Goal: Task Accomplishment & Management: Complete application form

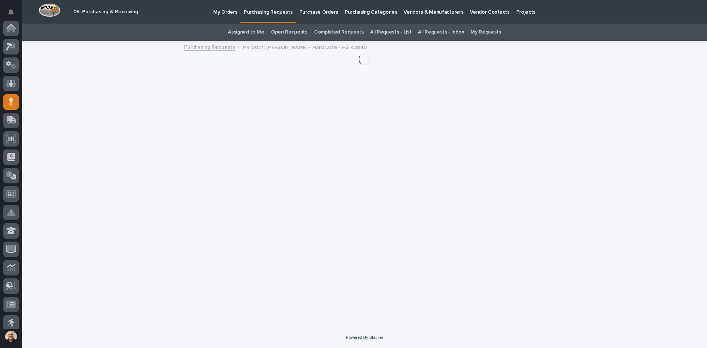
scroll to position [74, 0]
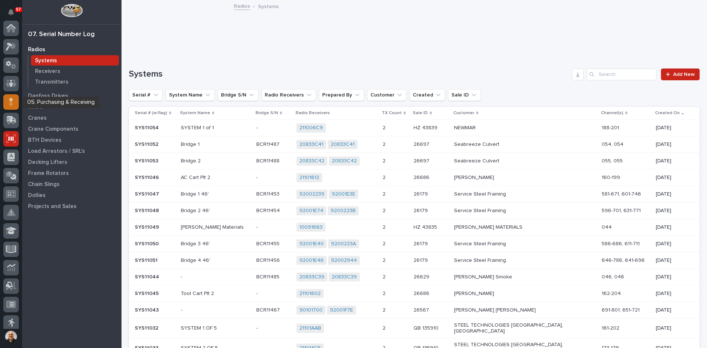
click at [10, 100] on icon at bounding box center [11, 100] width 4 height 4
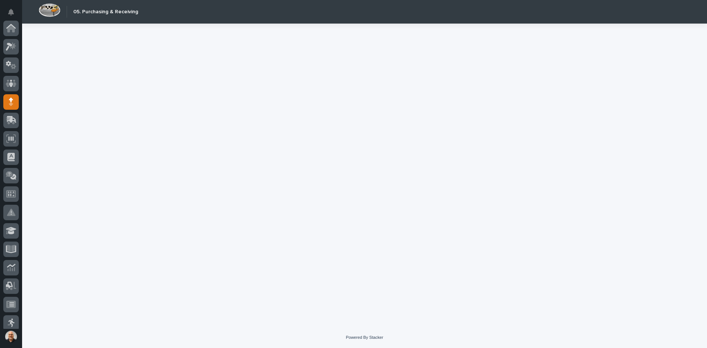
scroll to position [74, 0]
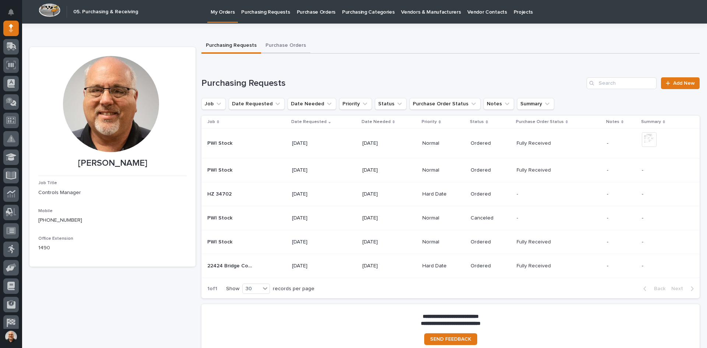
click at [281, 46] on button "Purchase Orders" at bounding box center [285, 45] width 49 height 15
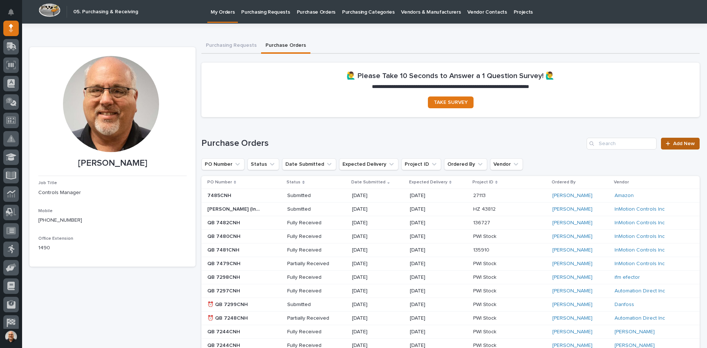
click at [674, 143] on span "Add New" at bounding box center [684, 143] width 22 height 5
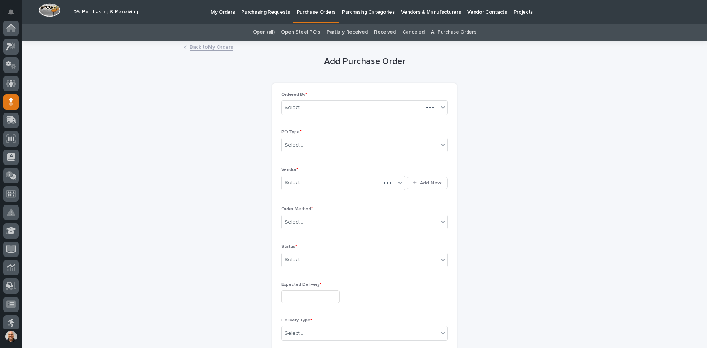
scroll to position [74, 0]
click at [306, 143] on div "Select..." at bounding box center [360, 145] width 157 height 12
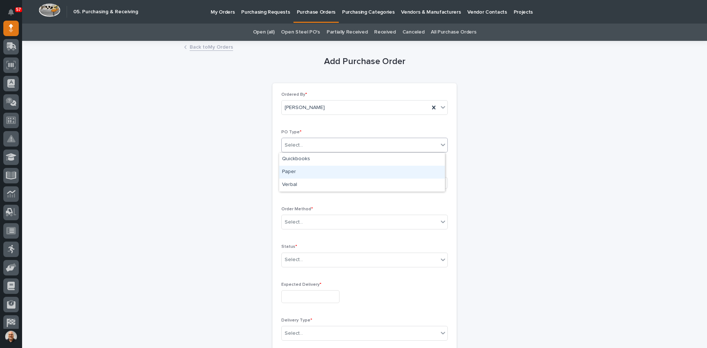
click at [302, 172] on div "Paper" at bounding box center [362, 172] width 166 height 13
click at [305, 182] on div "Select..." at bounding box center [339, 183] width 114 height 12
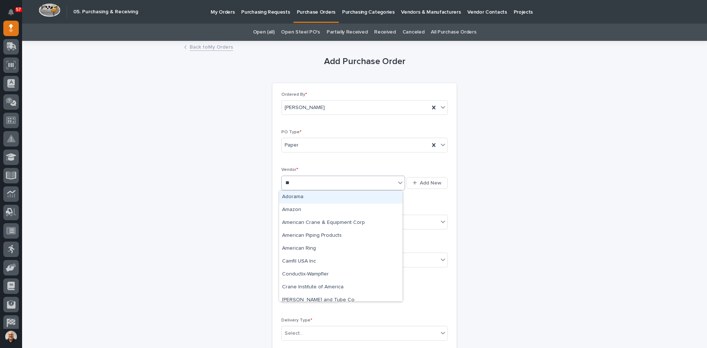
type input "***"
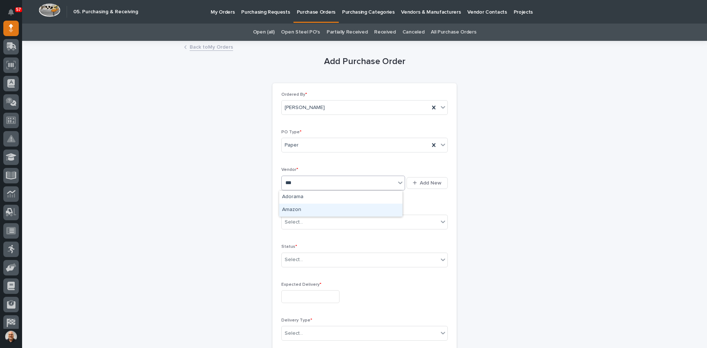
click at [299, 206] on div "Amazon" at bounding box center [340, 210] width 123 height 13
click at [307, 224] on div "Select..." at bounding box center [360, 222] width 157 height 12
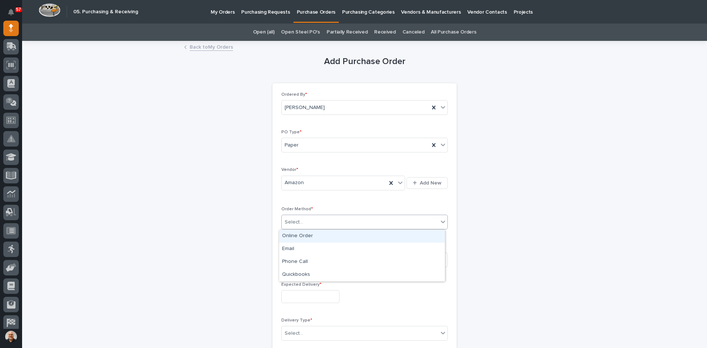
click at [302, 235] on div "Online Order" at bounding box center [362, 236] width 166 height 13
click at [302, 263] on div "Select..." at bounding box center [360, 260] width 157 height 12
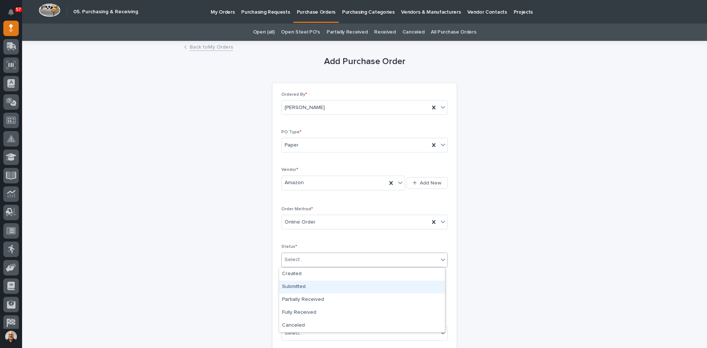
click at [300, 285] on div "Submitted" at bounding box center [362, 287] width 166 height 13
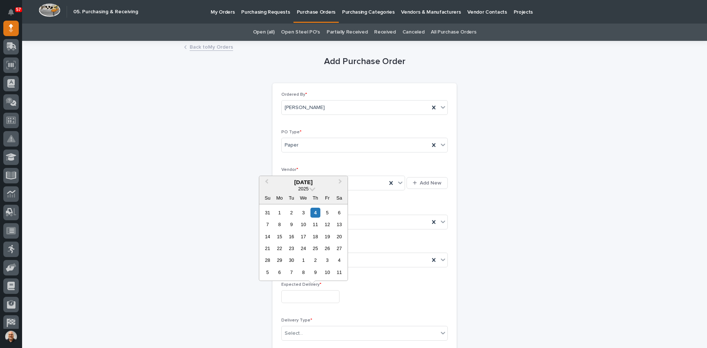
click at [302, 297] on input "text" at bounding box center [310, 296] width 58 height 13
click at [307, 225] on div "10" at bounding box center [303, 225] width 10 height 10
type input "**********"
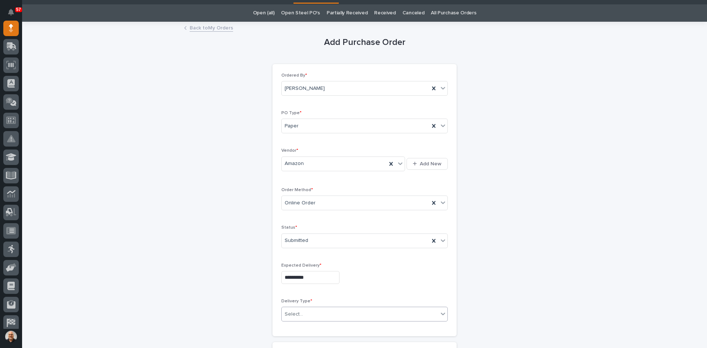
scroll to position [37, 0]
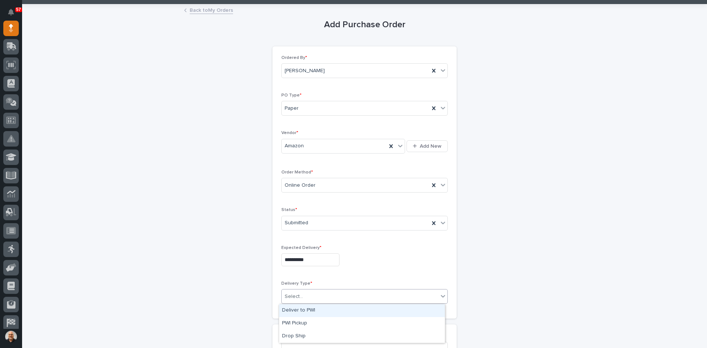
click at [303, 293] on div "Select..." at bounding box center [360, 297] width 157 height 12
click at [302, 310] on div "Deliver to PWI" at bounding box center [362, 310] width 166 height 13
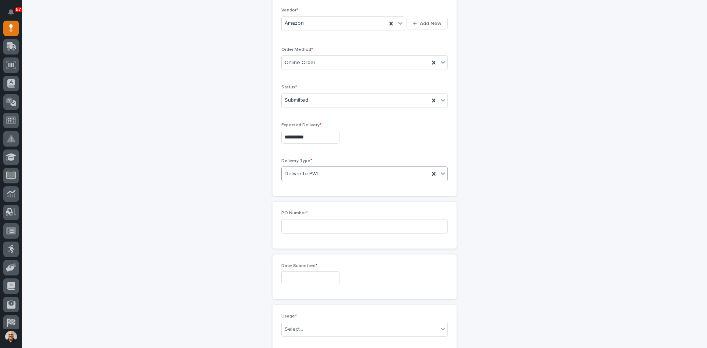
scroll to position [184, 0]
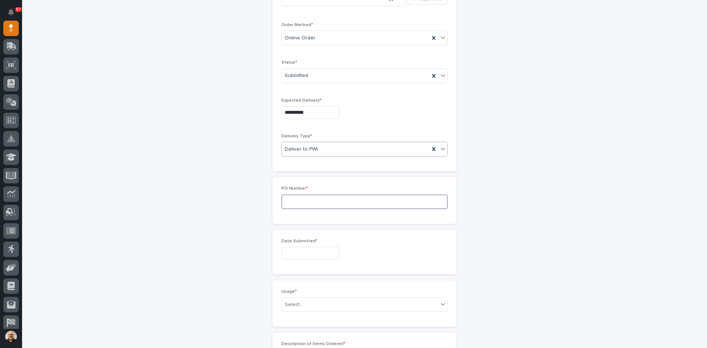
click at [293, 203] on input at bounding box center [364, 202] width 167 height 15
type input "7488"
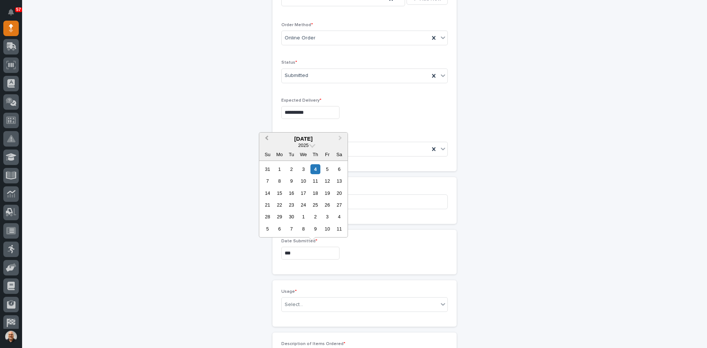
click at [267, 137] on span "Previous Month" at bounding box center [267, 139] width 0 height 10
click at [340, 135] on button "Next Month" at bounding box center [341, 139] width 12 height 12
click at [304, 181] on div "10" at bounding box center [303, 181] width 10 height 10
type input "**********"
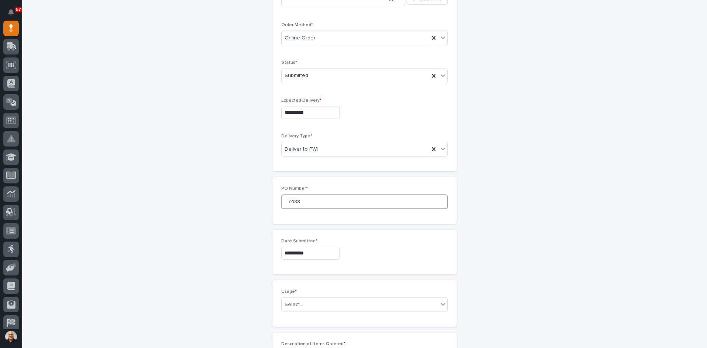
click at [297, 202] on input "7488" at bounding box center [364, 202] width 167 height 15
type input "7488CNH"
click at [308, 254] on input "**********" at bounding box center [310, 253] width 58 height 13
click at [302, 167] on div "3" at bounding box center [303, 169] width 10 height 10
type input "**********"
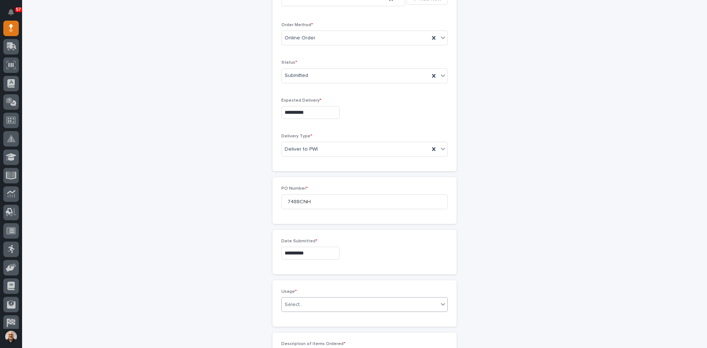
click at [309, 307] on div "Select..." at bounding box center [360, 305] width 157 height 12
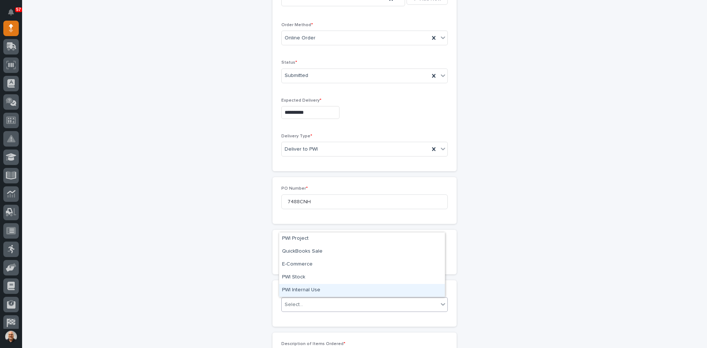
click at [301, 288] on div "PWI Internal Use" at bounding box center [362, 290] width 166 height 13
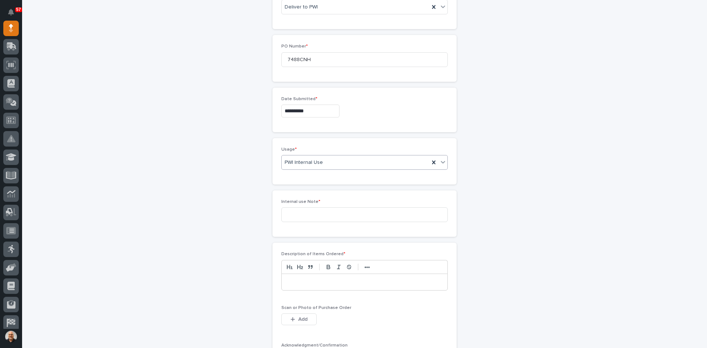
scroll to position [358, 0]
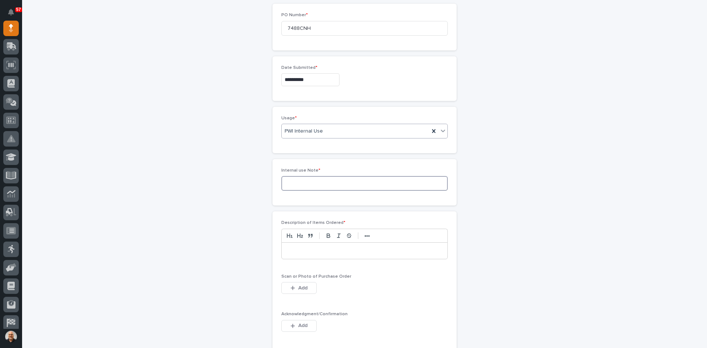
click at [288, 182] on input at bounding box center [364, 183] width 167 height 15
type input "r"
type input "RADIOS AND CONTROLS FOR [PERSON_NAME]"
click at [294, 249] on p at bounding box center [364, 250] width 155 height 7
click at [306, 323] on button "Add" at bounding box center [298, 326] width 35 height 12
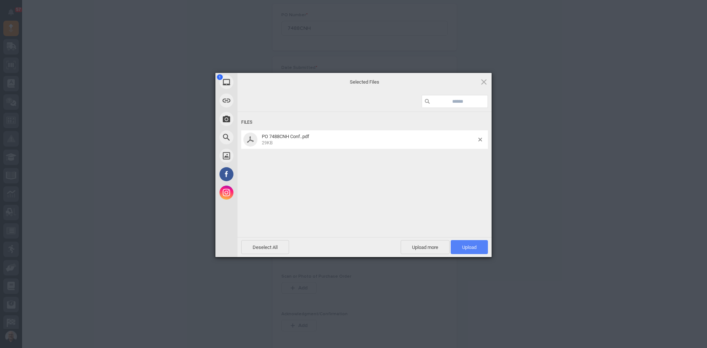
click at [473, 246] on span "Upload 1" at bounding box center [469, 248] width 14 height 6
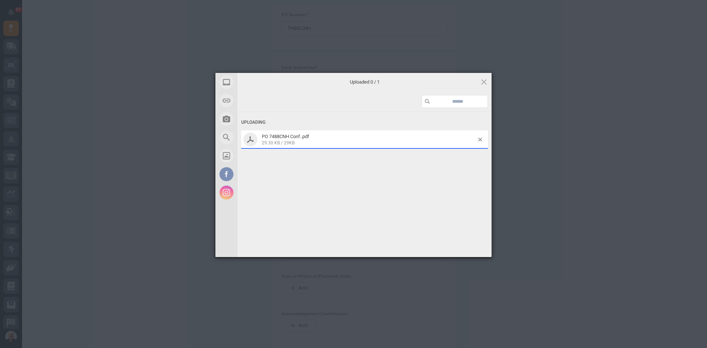
scroll to position [371, 0]
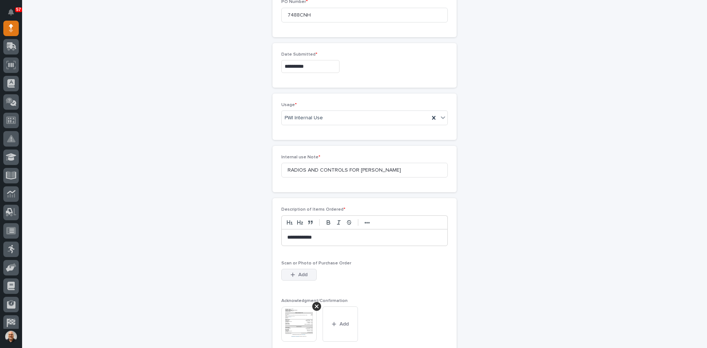
click at [304, 276] on span "Add" at bounding box center [302, 275] width 9 height 7
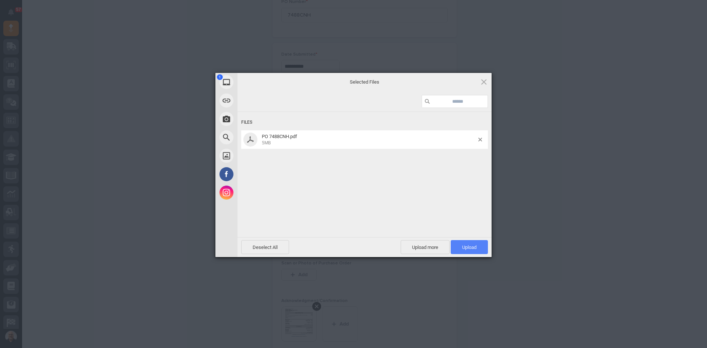
click at [460, 247] on span "Upload 1" at bounding box center [469, 247] width 37 height 14
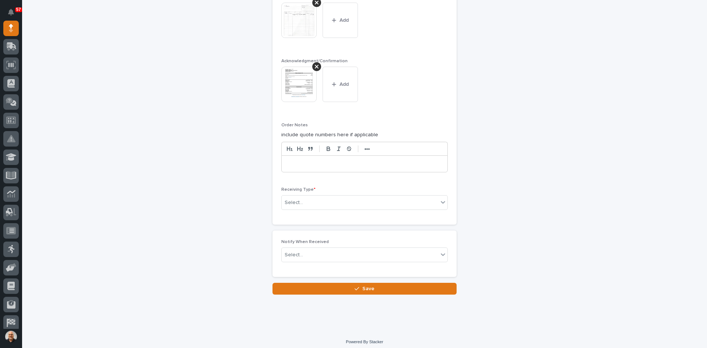
scroll to position [642, 0]
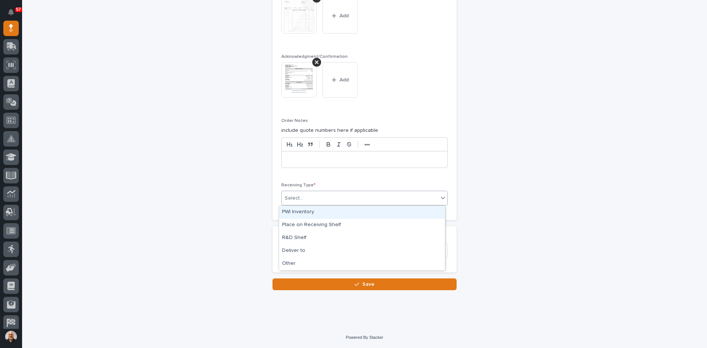
click at [305, 198] on div "Select..." at bounding box center [360, 198] width 157 height 12
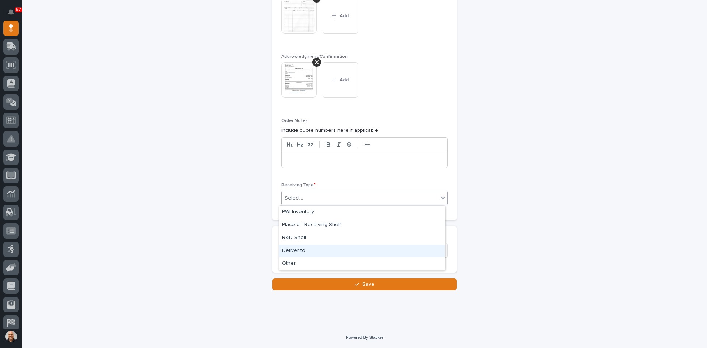
click at [298, 249] on div "Deliver to" at bounding box center [362, 251] width 166 height 13
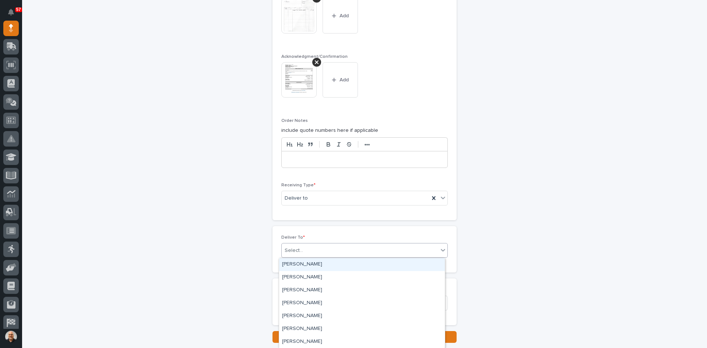
click at [309, 250] on div "Select..." at bounding box center [360, 251] width 157 height 12
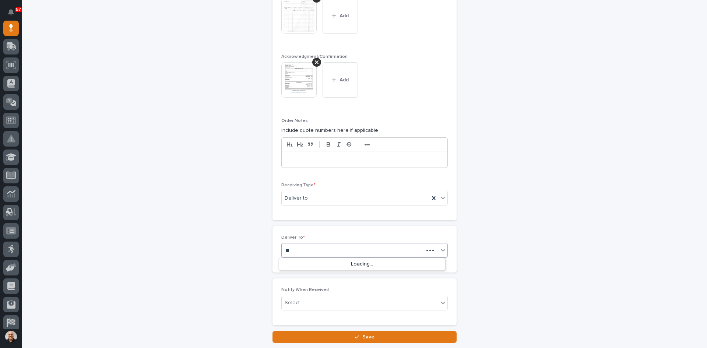
type input "***"
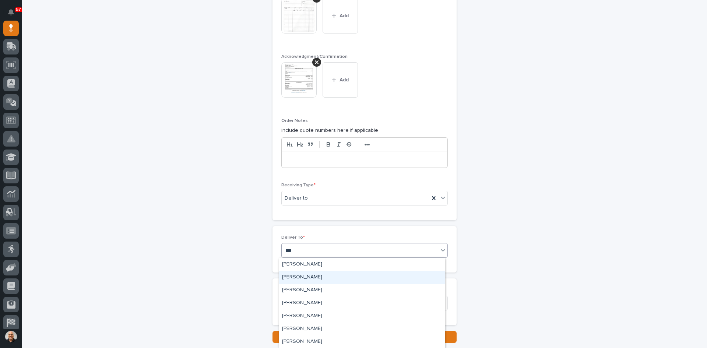
click at [306, 277] on div "[PERSON_NAME]" at bounding box center [362, 277] width 166 height 13
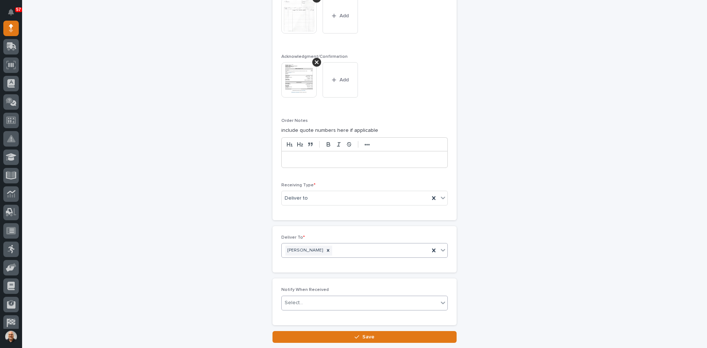
click at [310, 306] on div "Select..." at bounding box center [360, 303] width 157 height 12
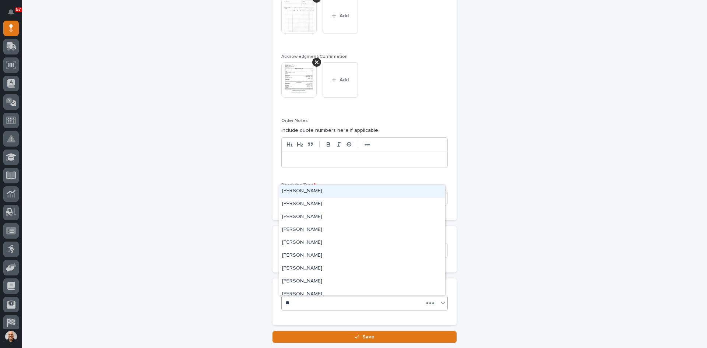
type input "***"
click at [305, 204] on div "[PERSON_NAME]" at bounding box center [362, 204] width 166 height 13
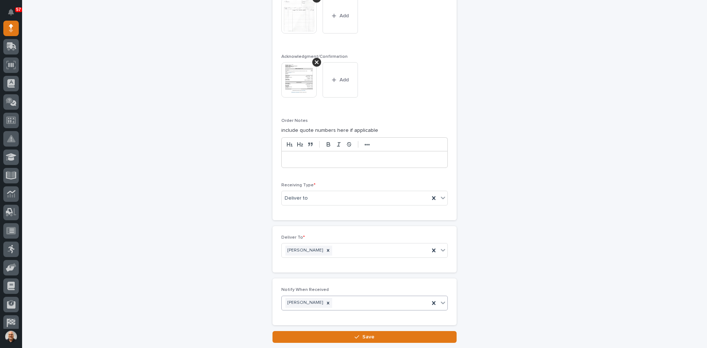
scroll to position [694, 0]
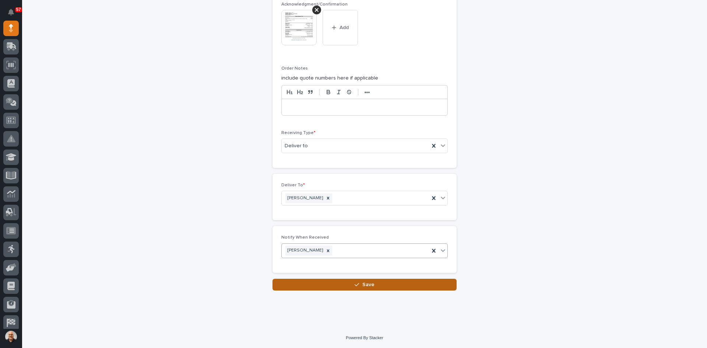
click at [369, 286] on span "Save" at bounding box center [369, 284] width 12 height 7
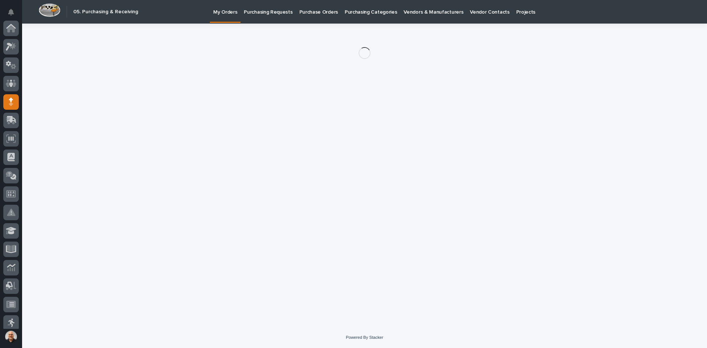
scroll to position [74, 0]
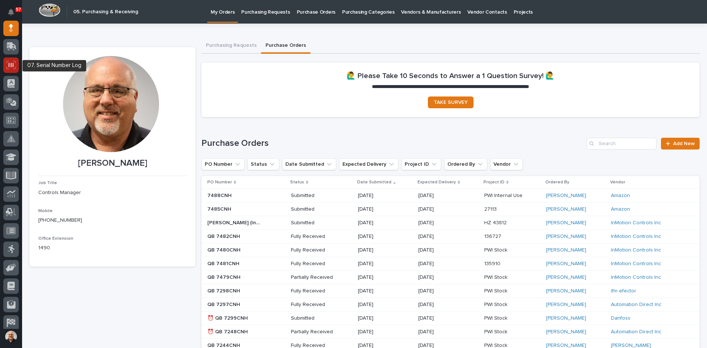
click at [11, 63] on icon at bounding box center [11, 65] width 10 height 8
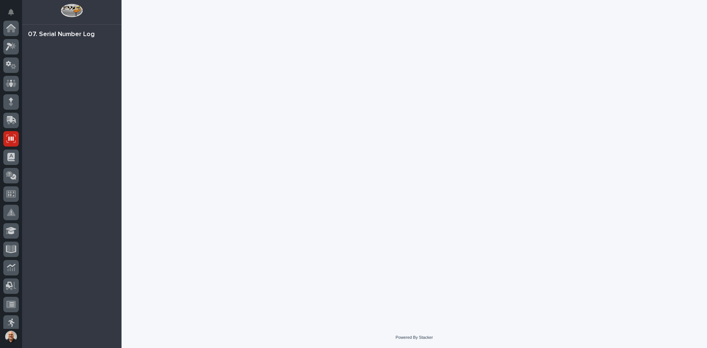
scroll to position [111, 0]
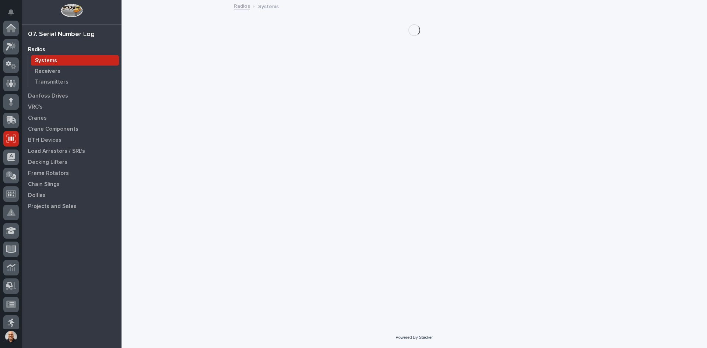
scroll to position [111, 0]
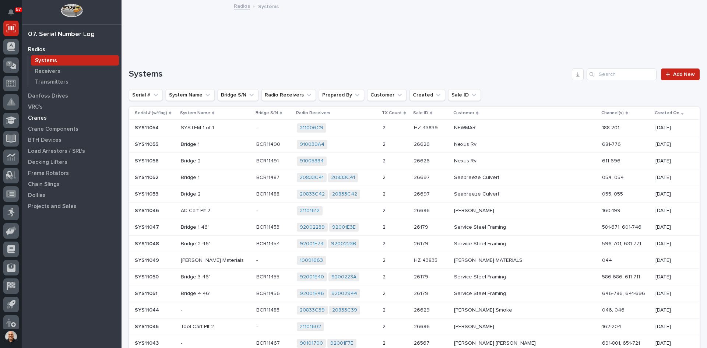
click at [38, 117] on p "Cranes" at bounding box center [37, 118] width 19 height 7
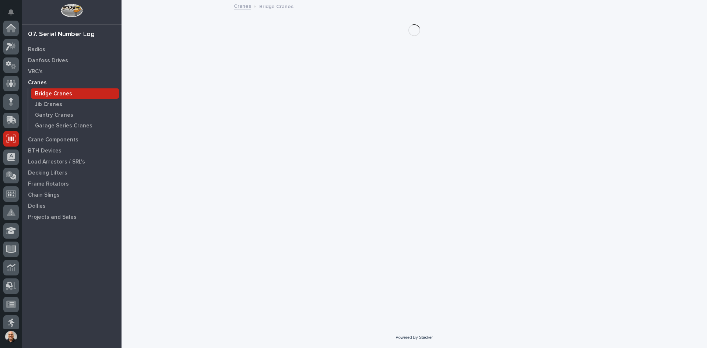
scroll to position [111, 0]
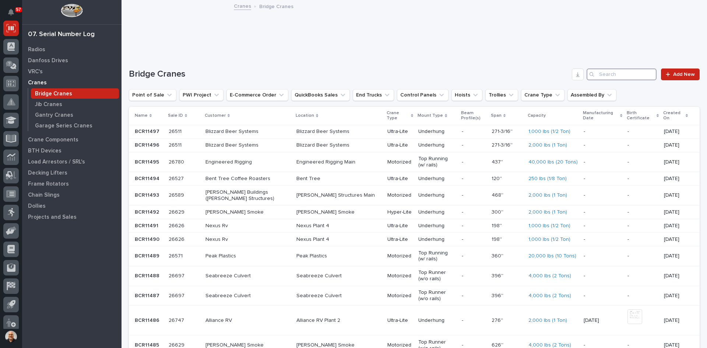
click at [597, 72] on input "Search" at bounding box center [622, 75] width 70 height 12
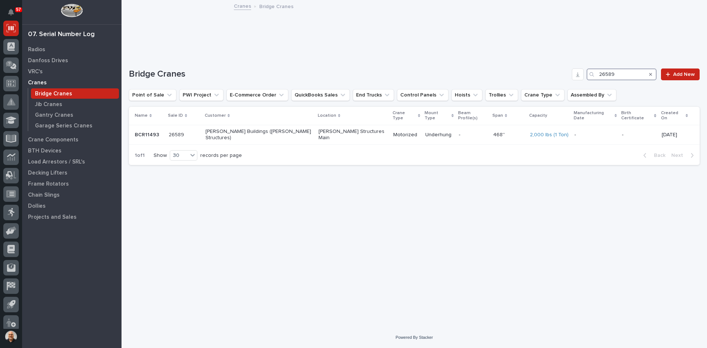
click at [623, 74] on input "26589" at bounding box center [622, 75] width 70 height 12
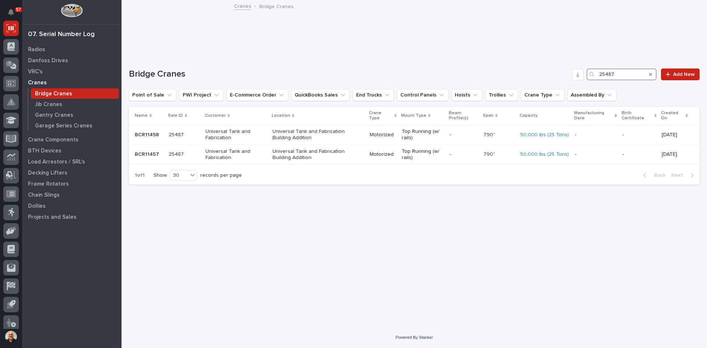
type input "25487"
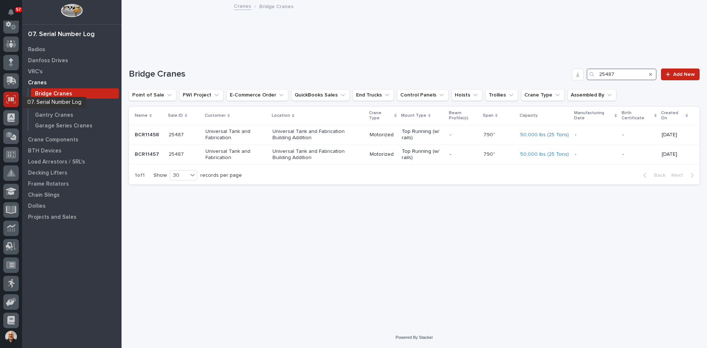
scroll to position [37, 0]
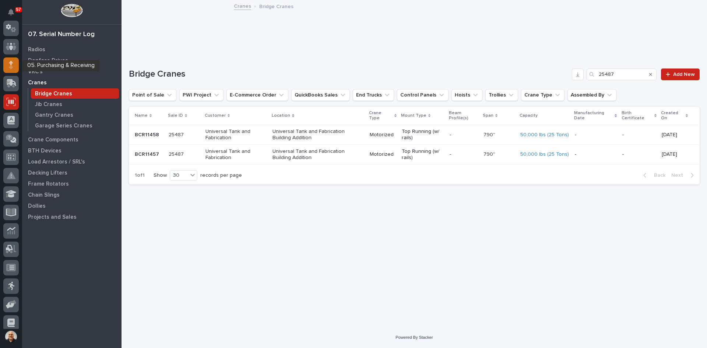
click at [11, 64] on icon at bounding box center [11, 63] width 4 height 4
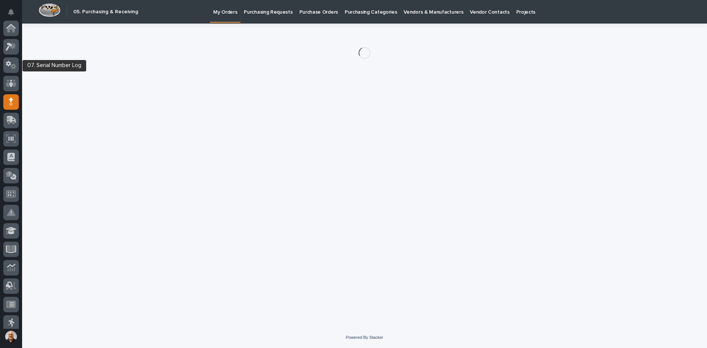
scroll to position [74, 0]
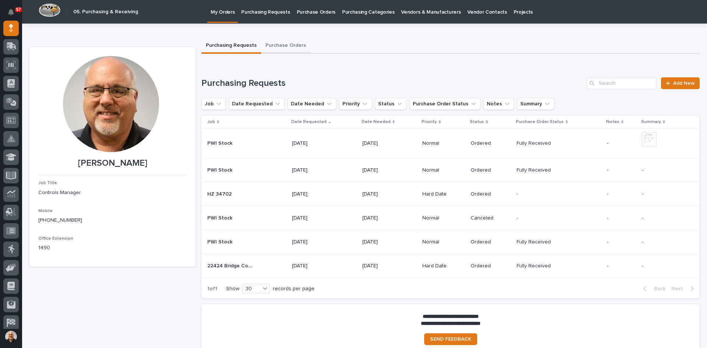
click at [277, 45] on button "Purchase Orders" at bounding box center [285, 45] width 49 height 15
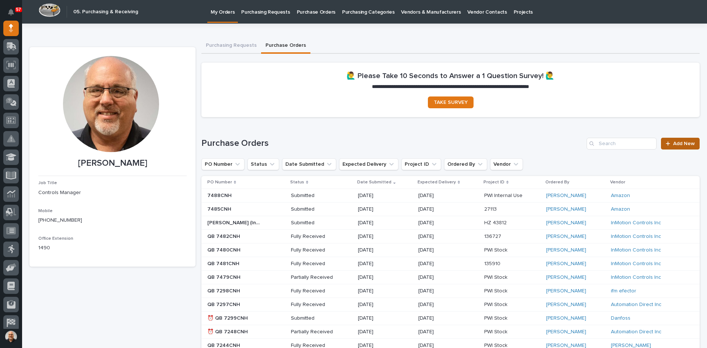
click at [678, 141] on span "Add New" at bounding box center [684, 143] width 22 height 5
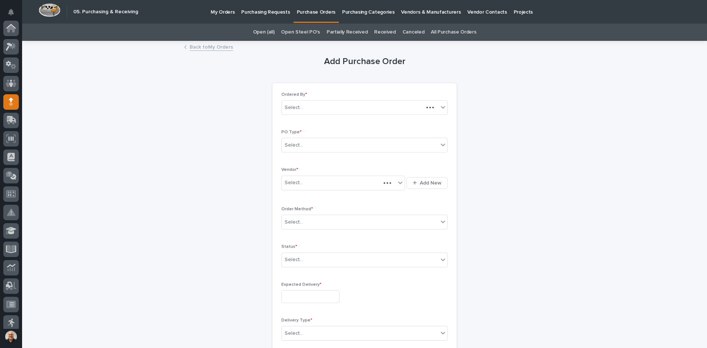
scroll to position [74, 0]
click at [311, 146] on div "Select..." at bounding box center [360, 145] width 157 height 12
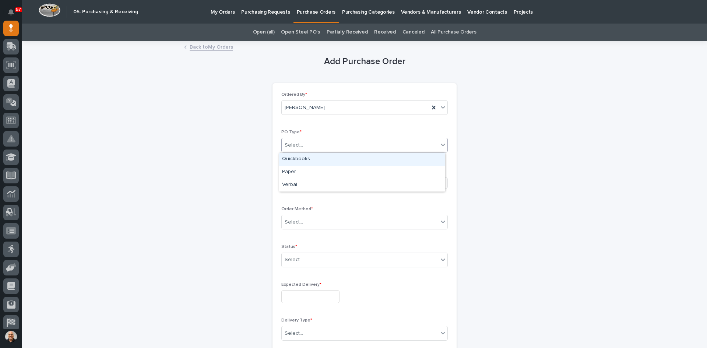
click at [301, 157] on div "Quickbooks" at bounding box center [362, 159] width 166 height 13
click at [306, 182] on div "Select..." at bounding box center [339, 183] width 114 height 12
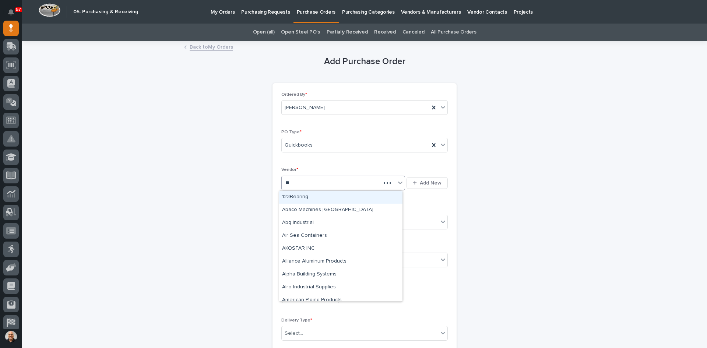
type input "***"
click at [306, 196] on div "InMotion Controls Inc" at bounding box center [340, 197] width 123 height 13
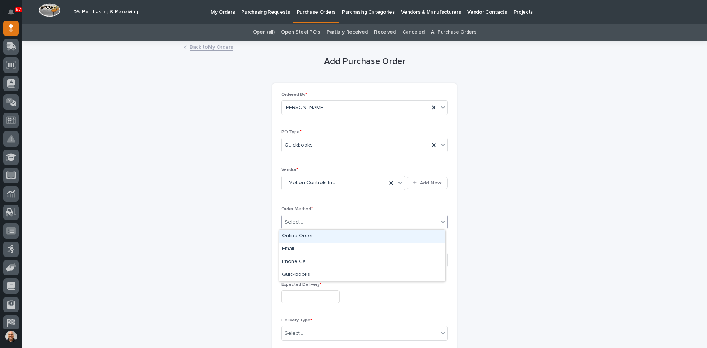
click at [310, 220] on div "Select..." at bounding box center [360, 222] width 157 height 12
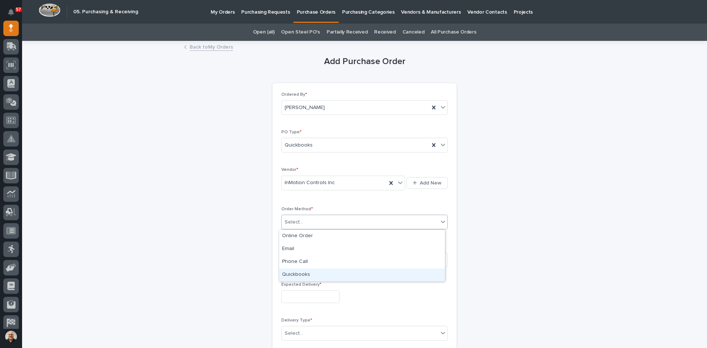
click at [300, 274] on div "Quickbooks" at bounding box center [362, 275] width 166 height 13
click at [300, 258] on div "Select..." at bounding box center [294, 260] width 18 height 8
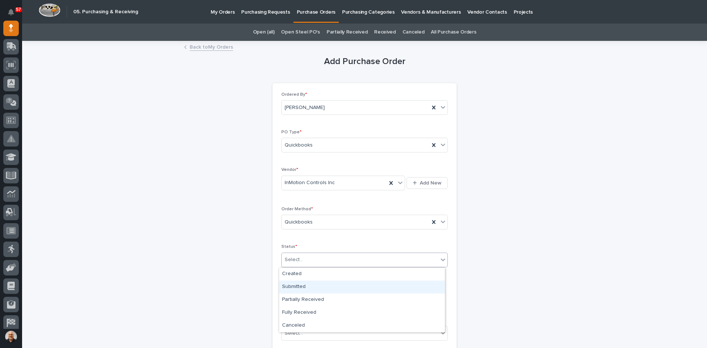
click at [299, 286] on div "Submitted" at bounding box center [362, 287] width 166 height 13
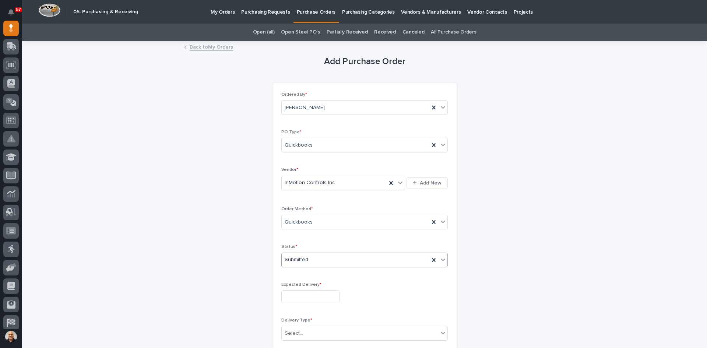
click at [300, 297] on input "text" at bounding box center [310, 296] width 58 height 13
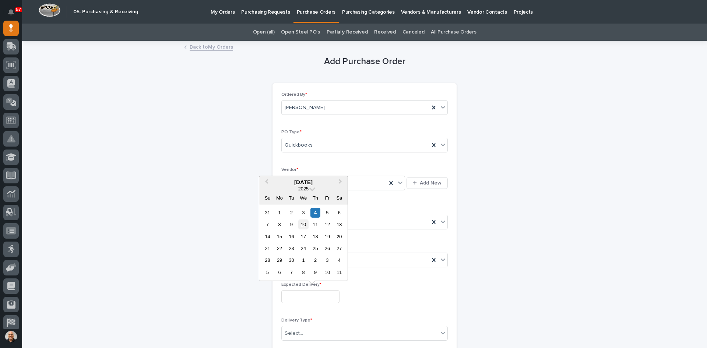
click at [305, 224] on div "10" at bounding box center [303, 225] width 10 height 10
type input "**********"
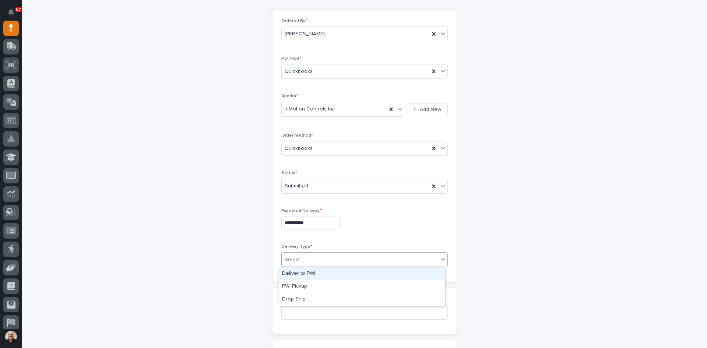
click at [304, 259] on div "Select..." at bounding box center [360, 260] width 157 height 12
click at [303, 272] on div "Deliver to PWI" at bounding box center [362, 273] width 166 height 13
click at [297, 312] on input at bounding box center [364, 312] width 167 height 15
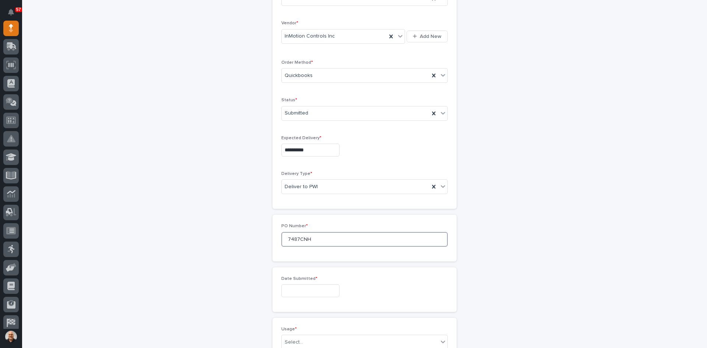
scroll to position [147, 0]
type input "7487CNH"
click at [289, 288] on input "text" at bounding box center [310, 290] width 58 height 13
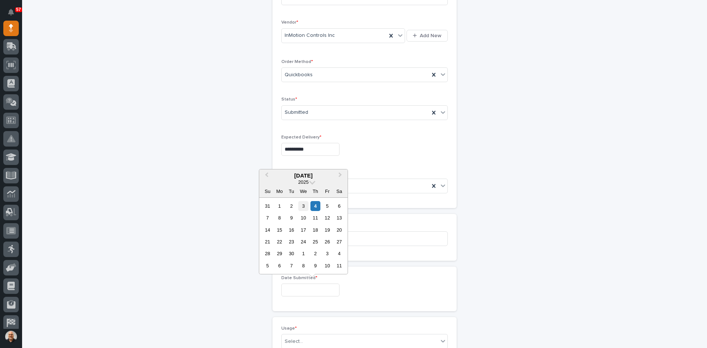
click at [304, 206] on div "3" at bounding box center [303, 206] width 10 height 10
type input "**********"
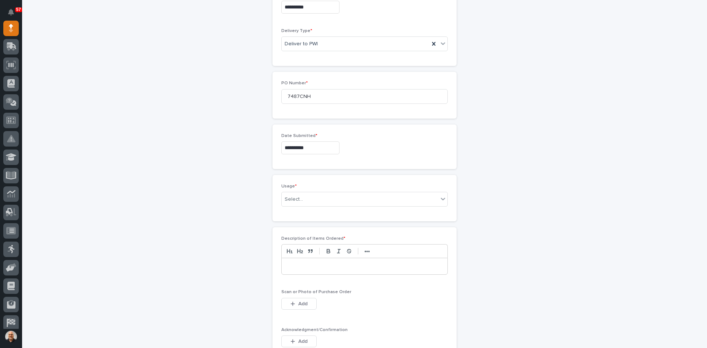
scroll to position [295, 0]
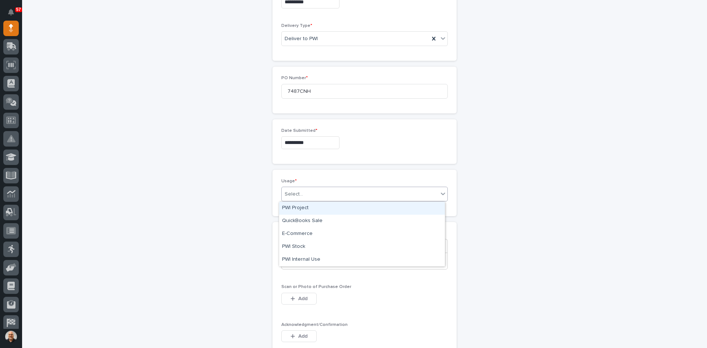
click at [300, 191] on div "Select..." at bounding box center [360, 194] width 157 height 12
click at [302, 207] on div "PWI Project" at bounding box center [362, 208] width 166 height 13
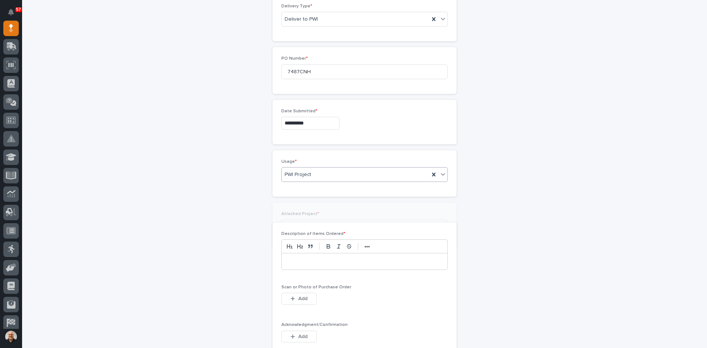
scroll to position [321, 0]
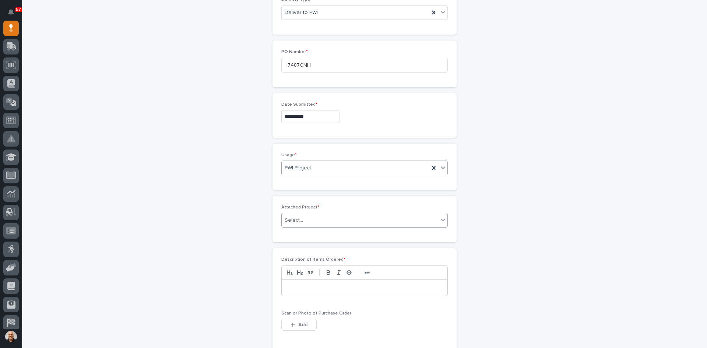
click at [307, 218] on div "Select..." at bounding box center [360, 220] width 157 height 12
type input "*****"
click at [336, 232] on div "26627 - Nexus Rv - Plant 4 - Lamination 1-Ton Crane System" at bounding box center [362, 234] width 166 height 13
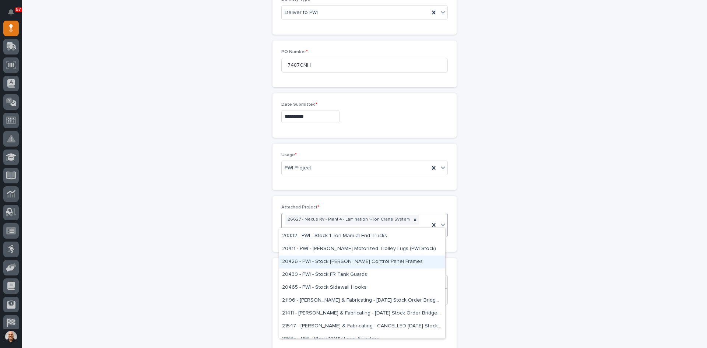
scroll to position [0, 0]
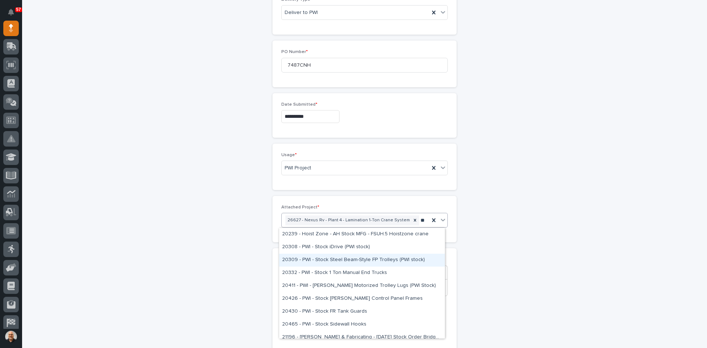
type input "*"
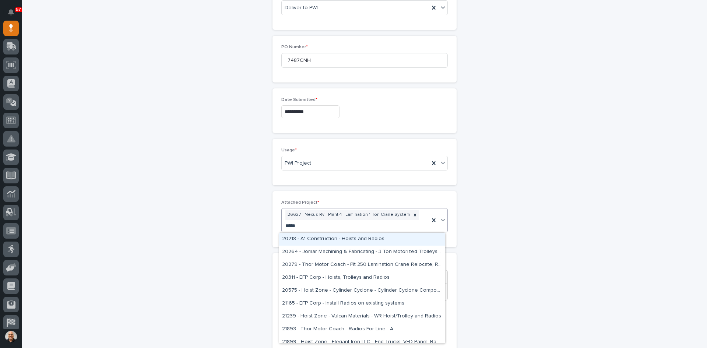
scroll to position [321, 0]
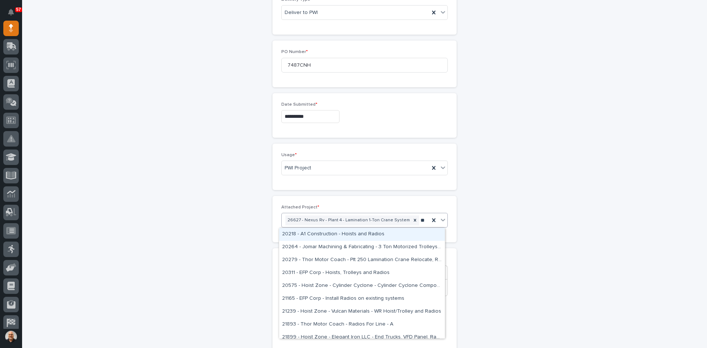
type input "*"
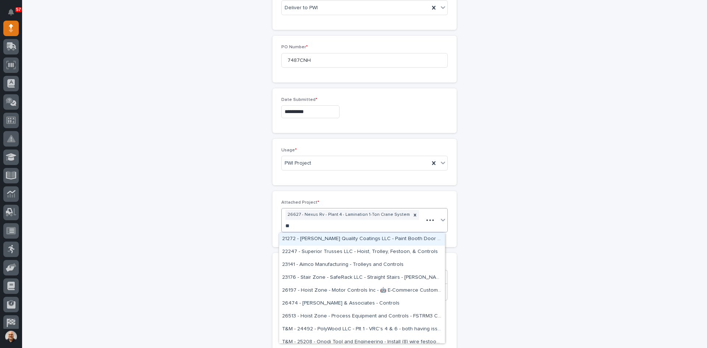
type input "*"
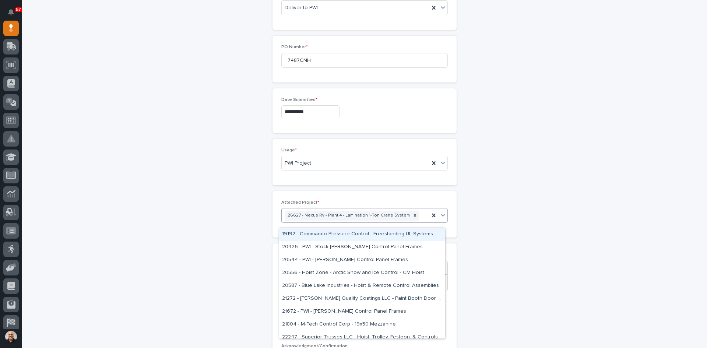
scroll to position [321, 0]
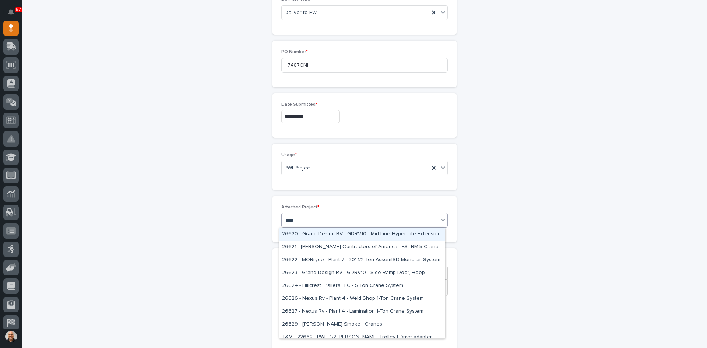
type input "*****"
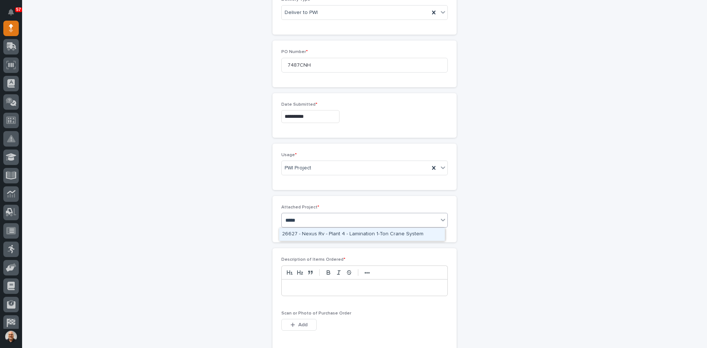
click at [353, 231] on div "26627 - Nexus Rv - Plant 4 - Lamination 1-Ton Crane System" at bounding box center [362, 234] width 166 height 13
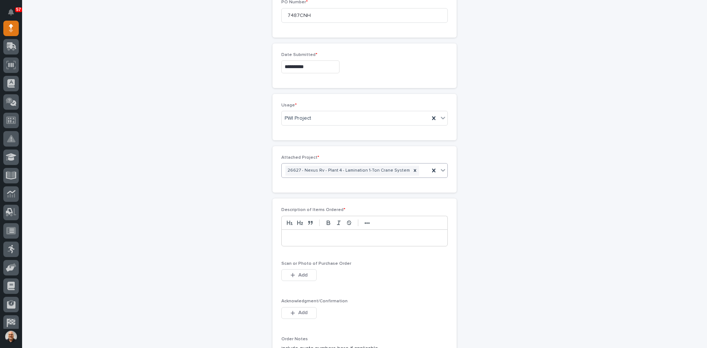
scroll to position [395, 0]
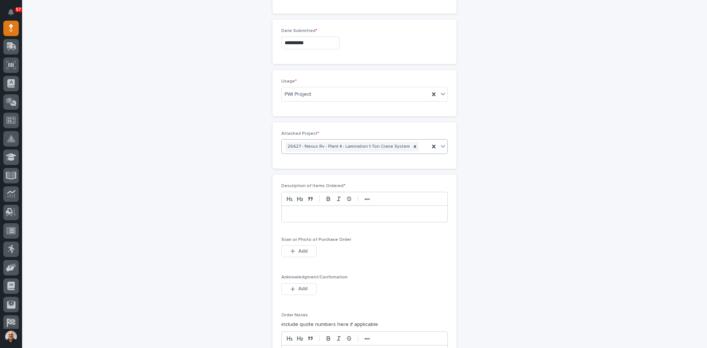
click at [295, 212] on p at bounding box center [364, 213] width 155 height 7
click at [303, 251] on span "Add" at bounding box center [302, 251] width 9 height 7
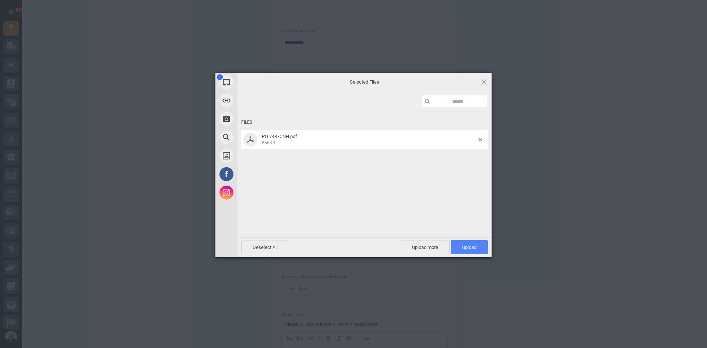
click at [471, 246] on span "Upload 1" at bounding box center [469, 248] width 14 height 6
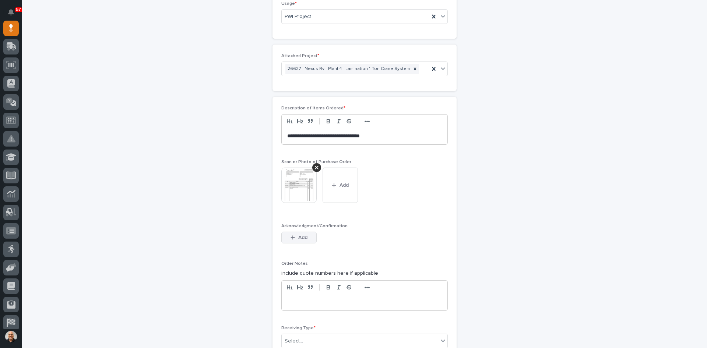
scroll to position [482, 0]
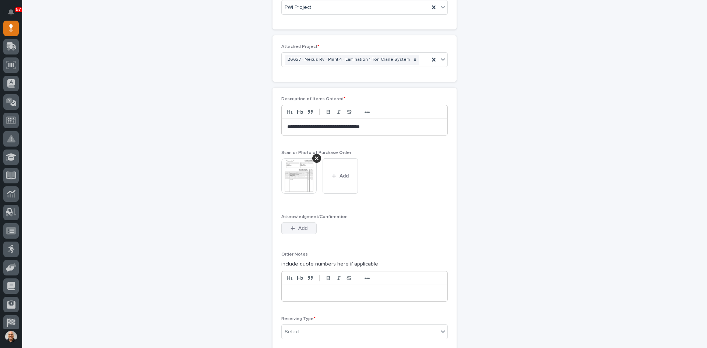
click at [305, 224] on button "Add" at bounding box center [298, 229] width 35 height 12
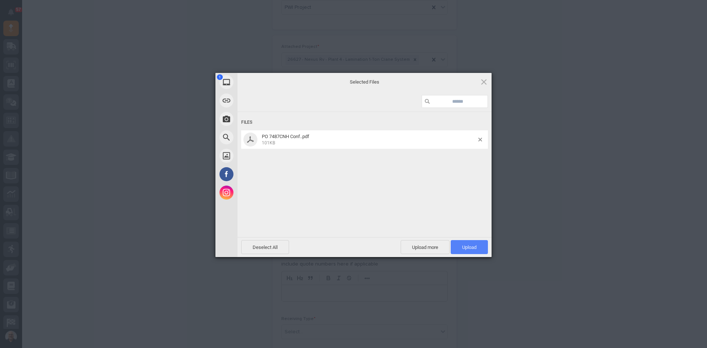
click at [470, 246] on span "Upload 1" at bounding box center [469, 248] width 14 height 6
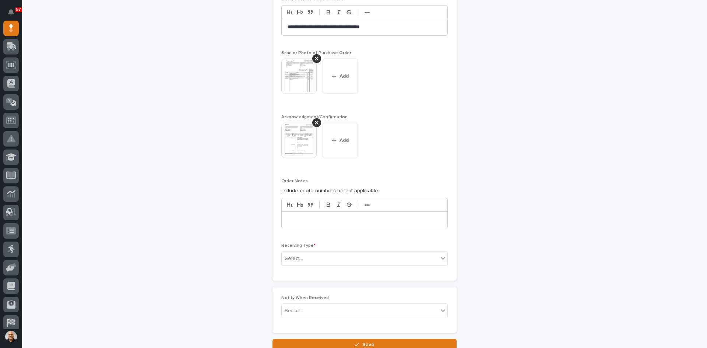
scroll to position [592, 0]
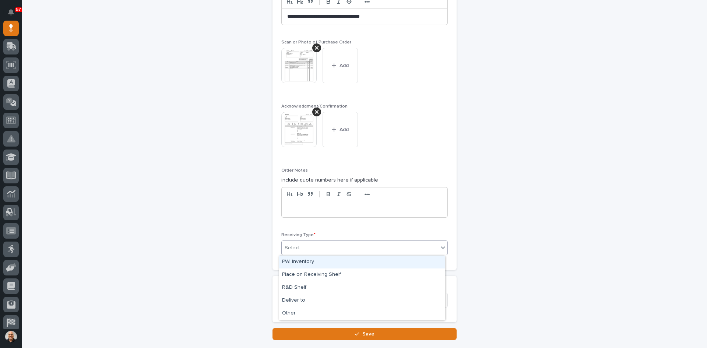
click at [309, 246] on div "Select..." at bounding box center [360, 248] width 157 height 12
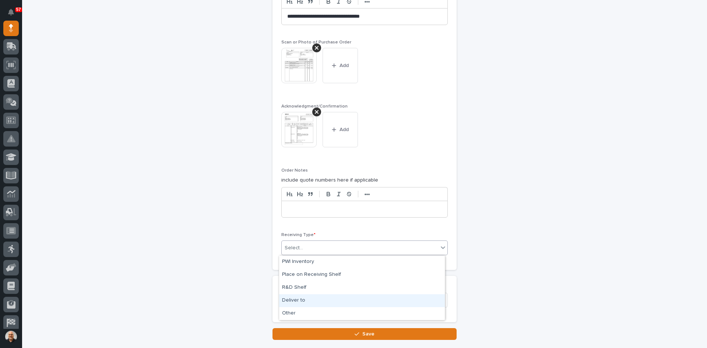
click at [301, 299] on div "Deliver to" at bounding box center [362, 300] width 166 height 13
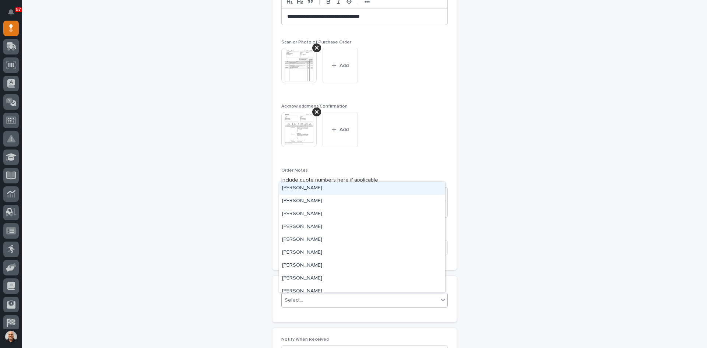
click at [301, 297] on div "Select..." at bounding box center [360, 300] width 157 height 12
type input "***"
click at [305, 200] on div "[PERSON_NAME]" at bounding box center [362, 201] width 166 height 13
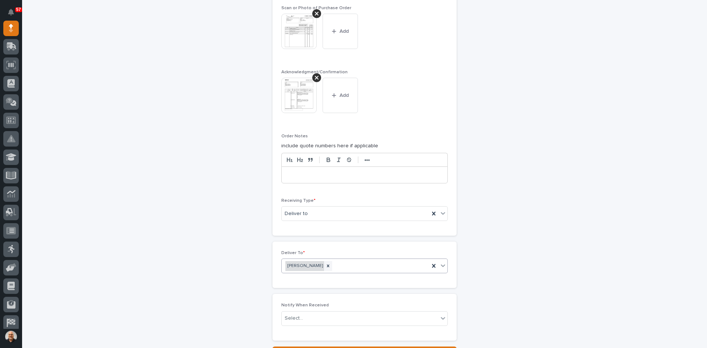
scroll to position [694, 0]
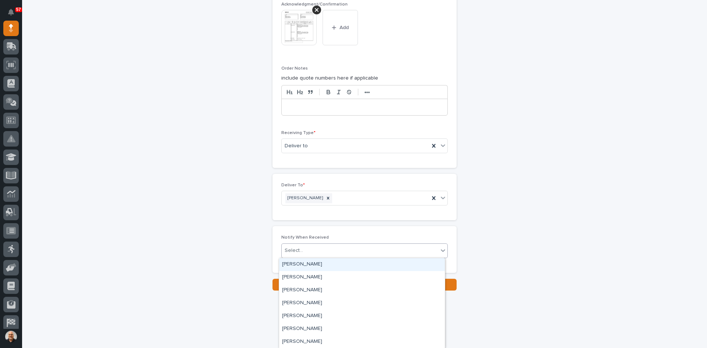
click at [305, 249] on div "Select..." at bounding box center [360, 251] width 157 height 12
type input "***"
click at [307, 273] on div "[PERSON_NAME]" at bounding box center [362, 277] width 166 height 13
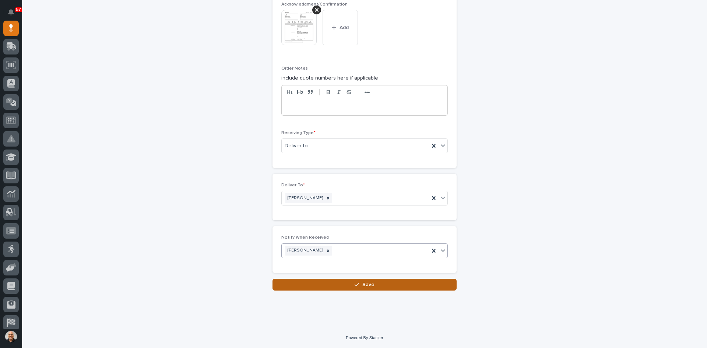
click at [369, 287] on span "Save" at bounding box center [369, 284] width 12 height 7
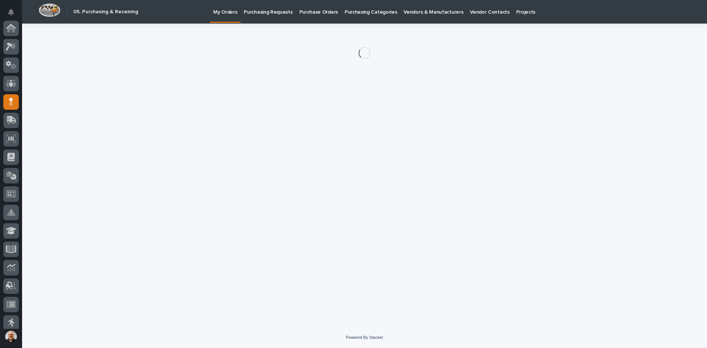
scroll to position [74, 0]
